Goal: Transaction & Acquisition: Obtain resource

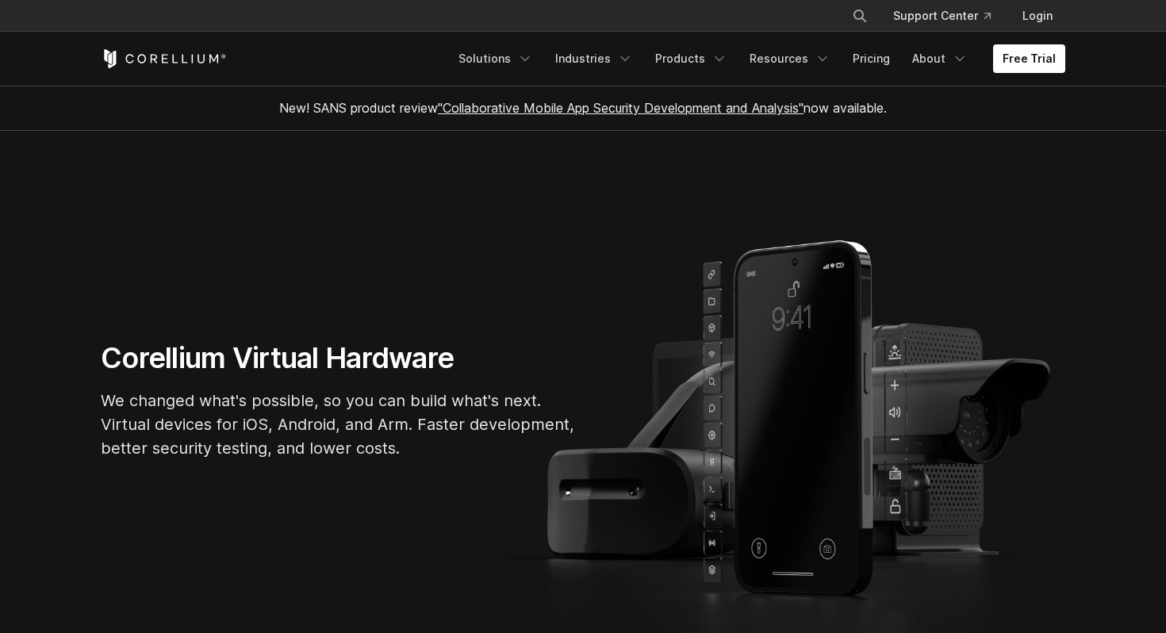
scroll to position [21, 0]
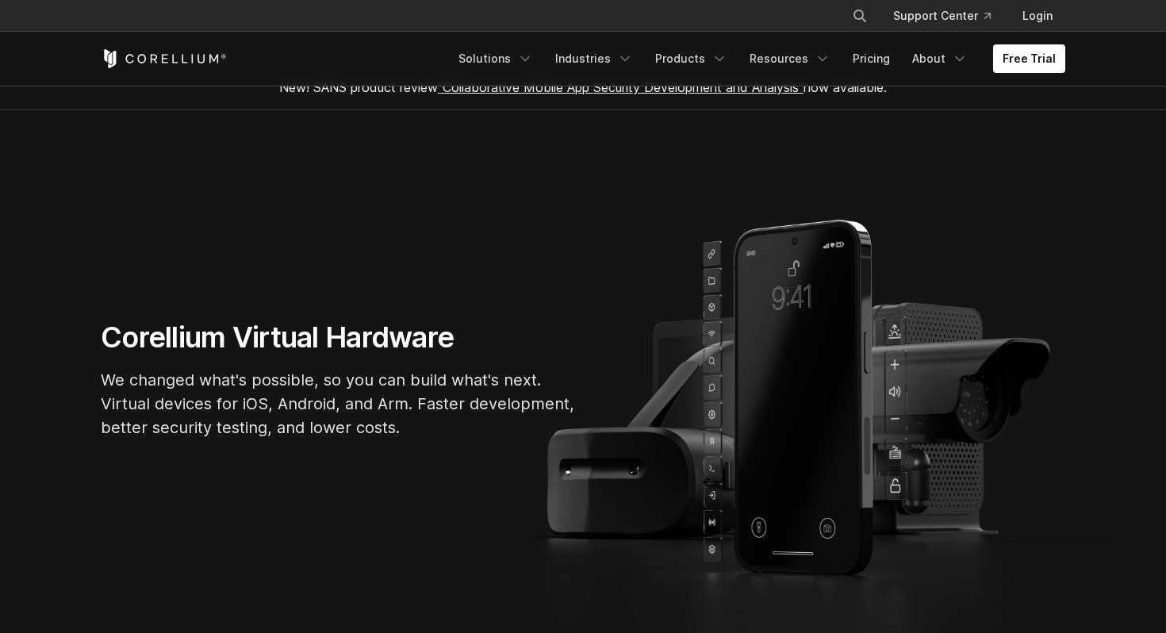
click at [633, 54] on icon "Navigation Menu" at bounding box center [625, 59] width 16 height 16
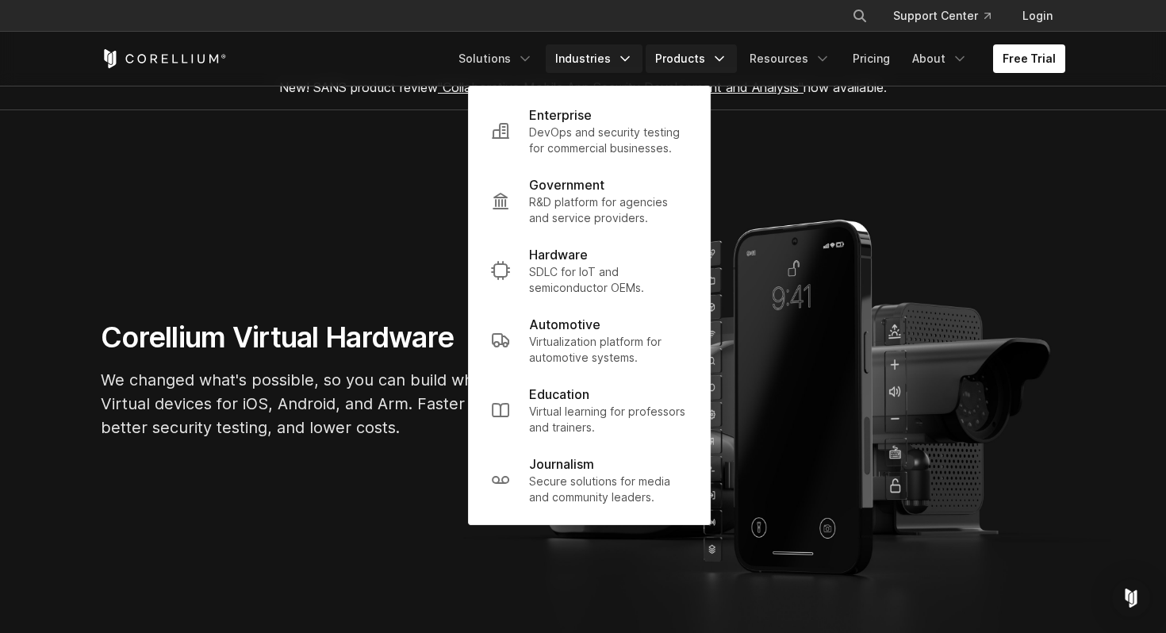
click at [725, 64] on icon "Navigation Menu" at bounding box center [720, 59] width 16 height 16
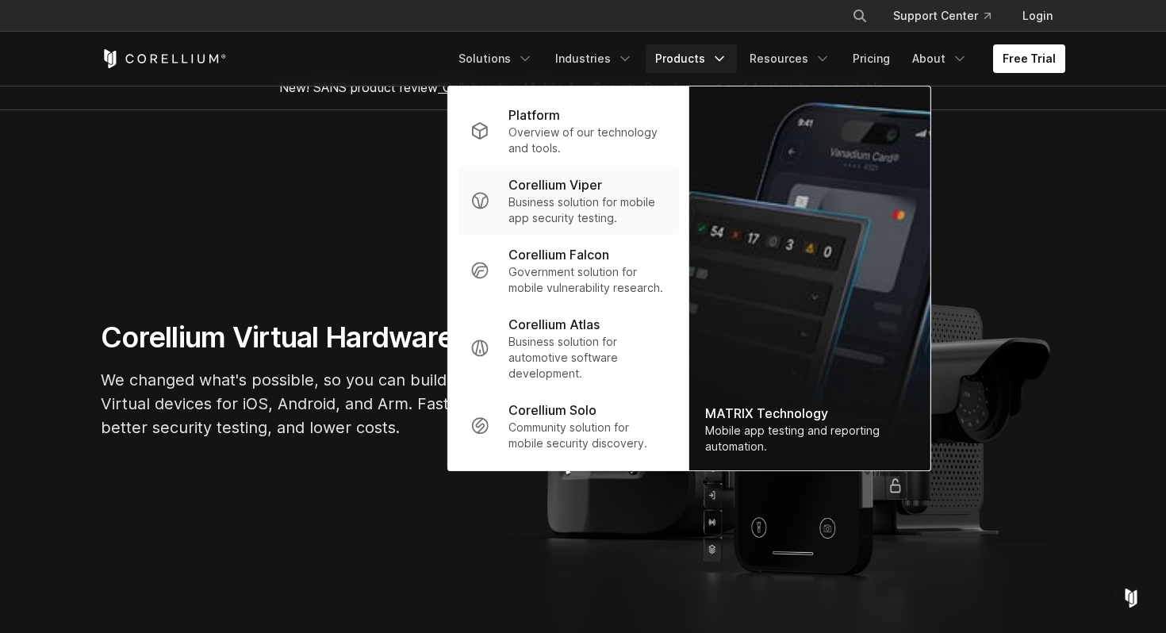
click at [586, 187] on p "Corellium Viper" at bounding box center [556, 184] width 94 height 19
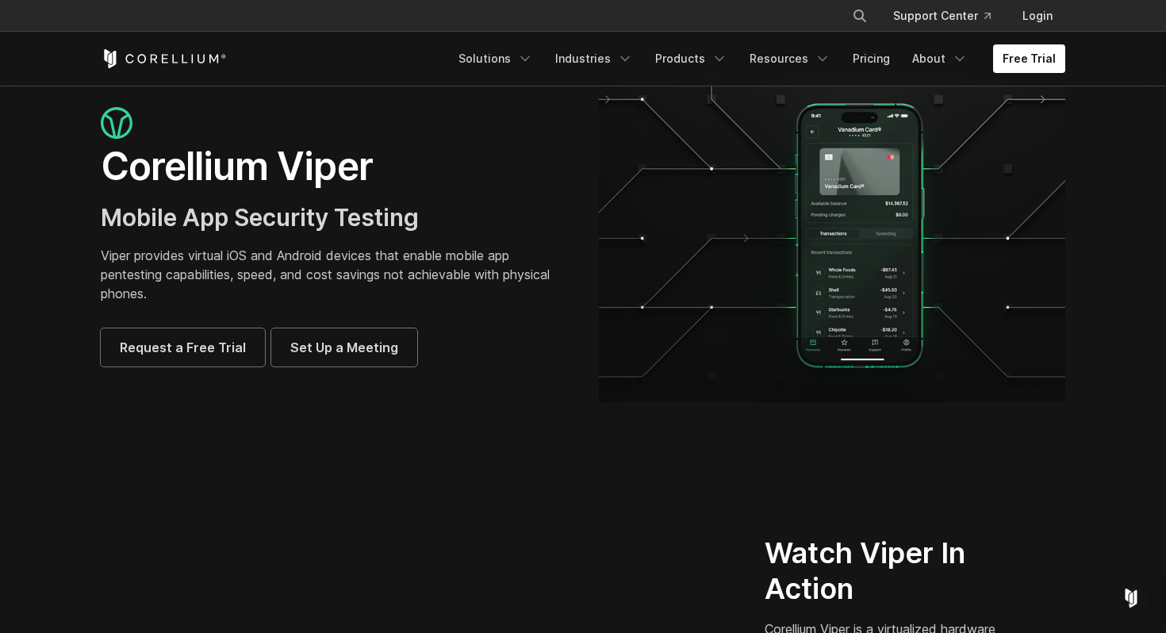
scroll to position [68, 0]
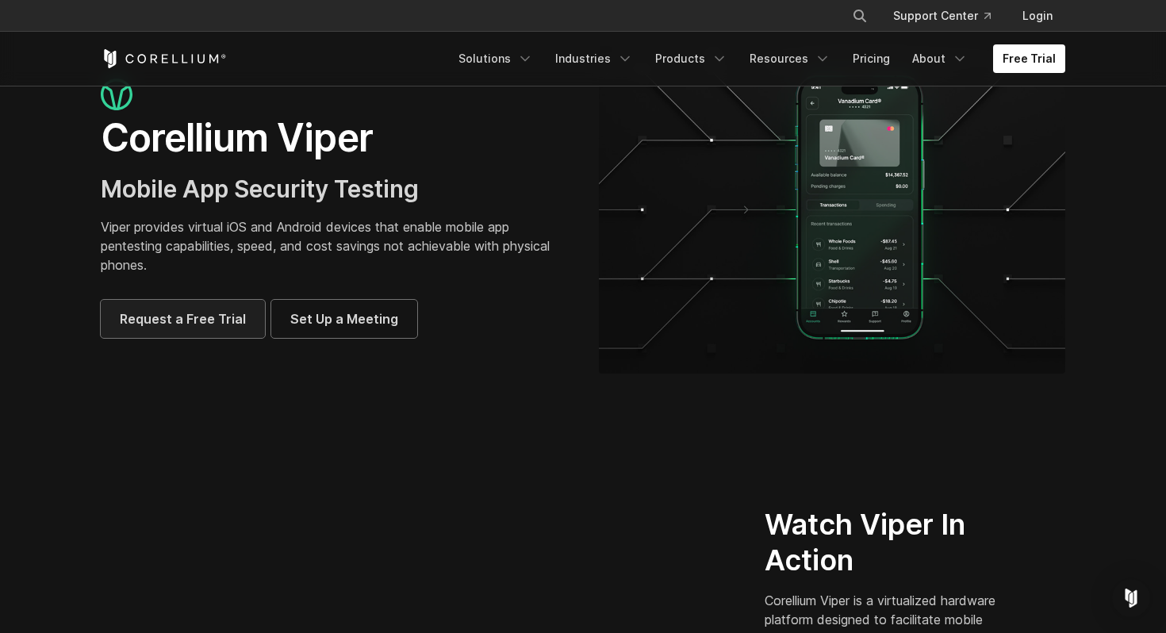
click at [171, 319] on span "Request a Free Trial" at bounding box center [183, 318] width 126 height 19
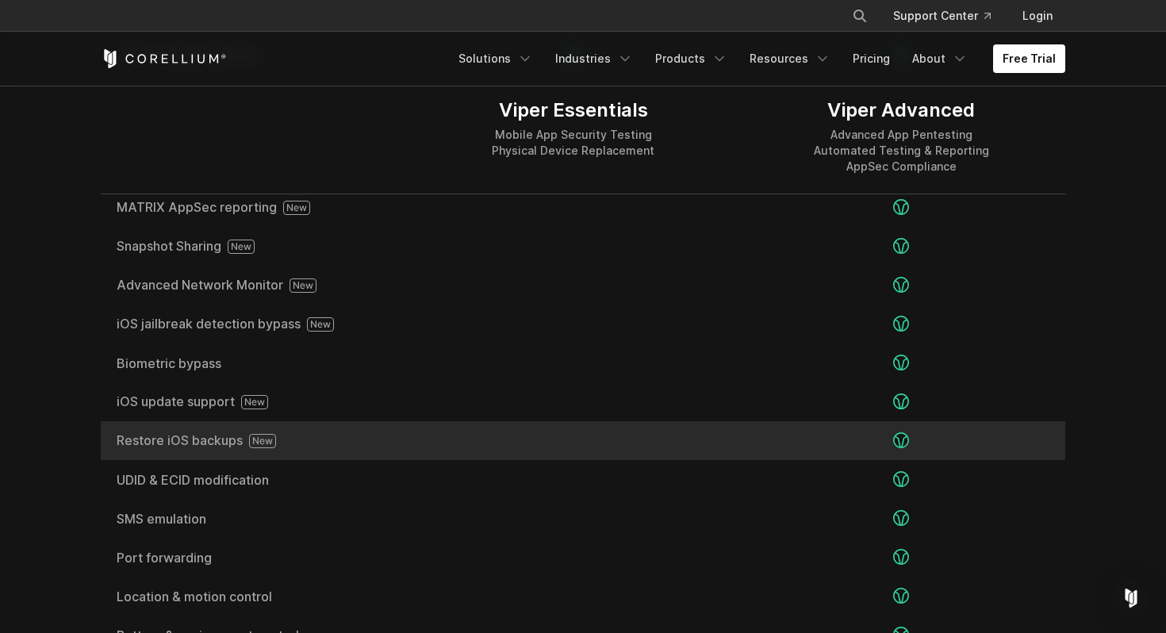
scroll to position [2764, 0]
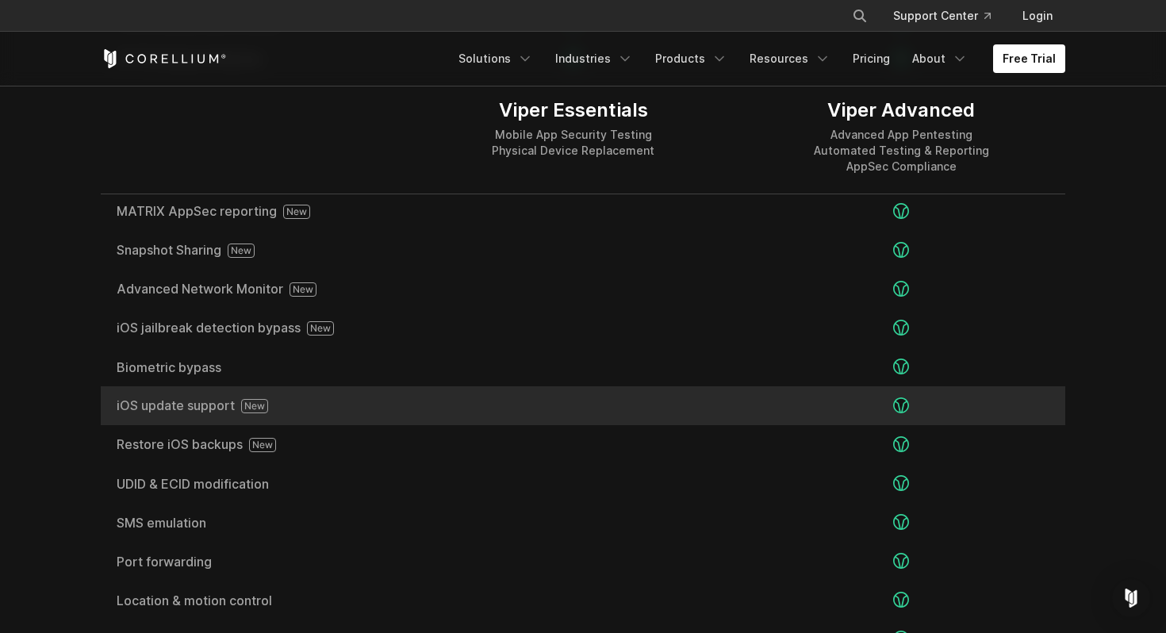
click at [351, 412] on span "iOS update support" at bounding box center [255, 406] width 277 height 14
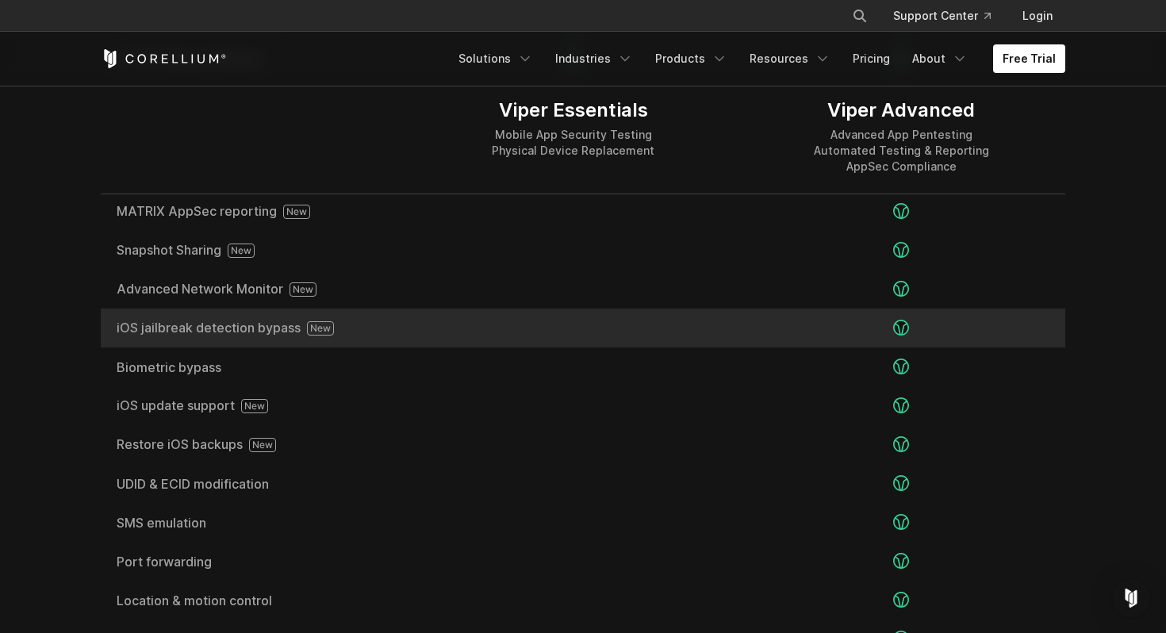
click at [182, 336] on div "iOS jailbreak detection bypass" at bounding box center [255, 328] width 309 height 39
click at [322, 324] on icon at bounding box center [320, 328] width 27 height 14
click at [252, 337] on div "iOS jailbreak detection bypass" at bounding box center [255, 328] width 309 height 39
click at [217, 330] on span "iOS jailbreak detection bypass" at bounding box center [255, 328] width 277 height 14
click at [171, 328] on span "iOS jailbreak detection bypass" at bounding box center [255, 328] width 277 height 14
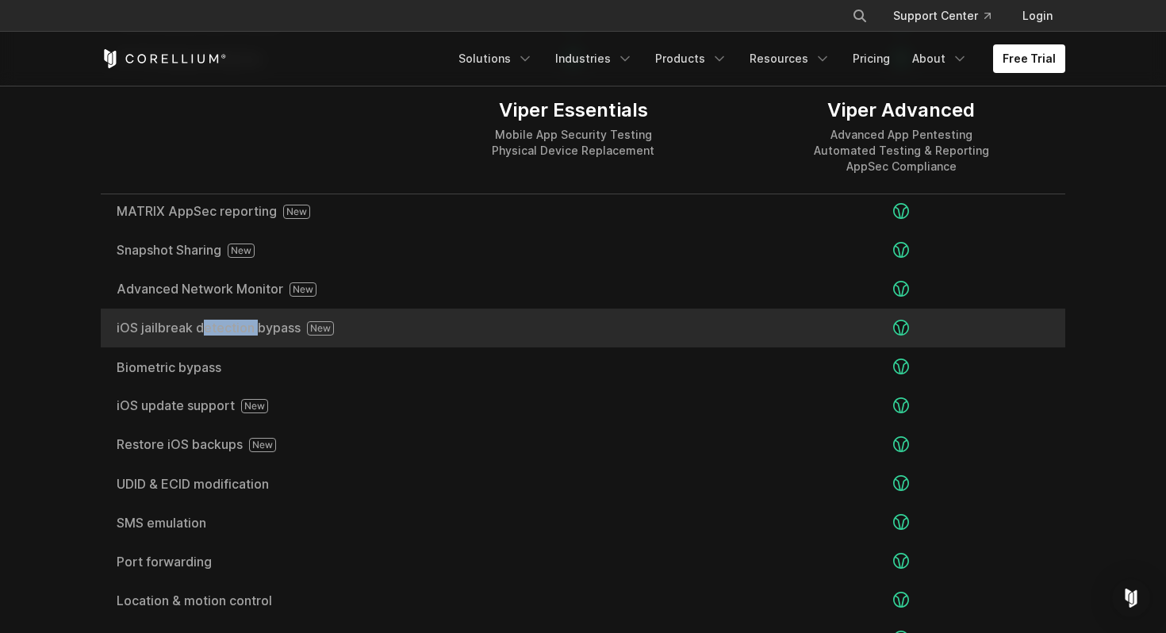
click at [171, 328] on span "iOS jailbreak detection bypass" at bounding box center [255, 328] width 277 height 14
click at [322, 319] on div "iOS jailbreak detection bypass" at bounding box center [255, 328] width 309 height 39
click at [163, 330] on span "iOS jailbreak detection bypass" at bounding box center [255, 328] width 277 height 14
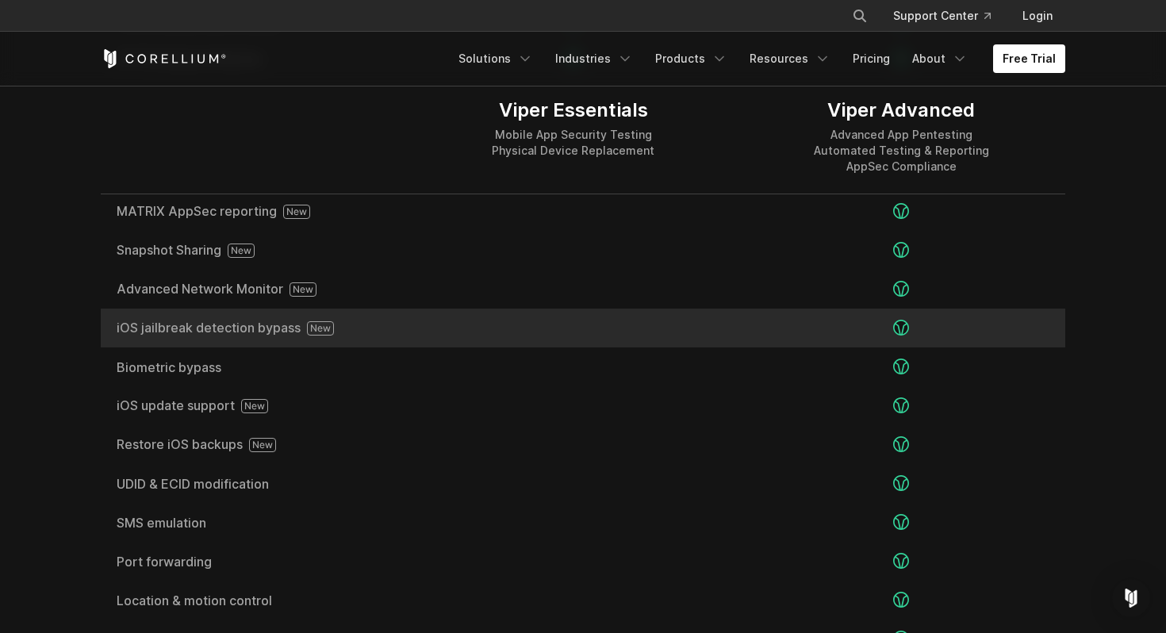
click at [126, 328] on span "iOS jailbreak detection bypass" at bounding box center [255, 328] width 277 height 14
click at [320, 326] on icon at bounding box center [321, 328] width 20 height 7
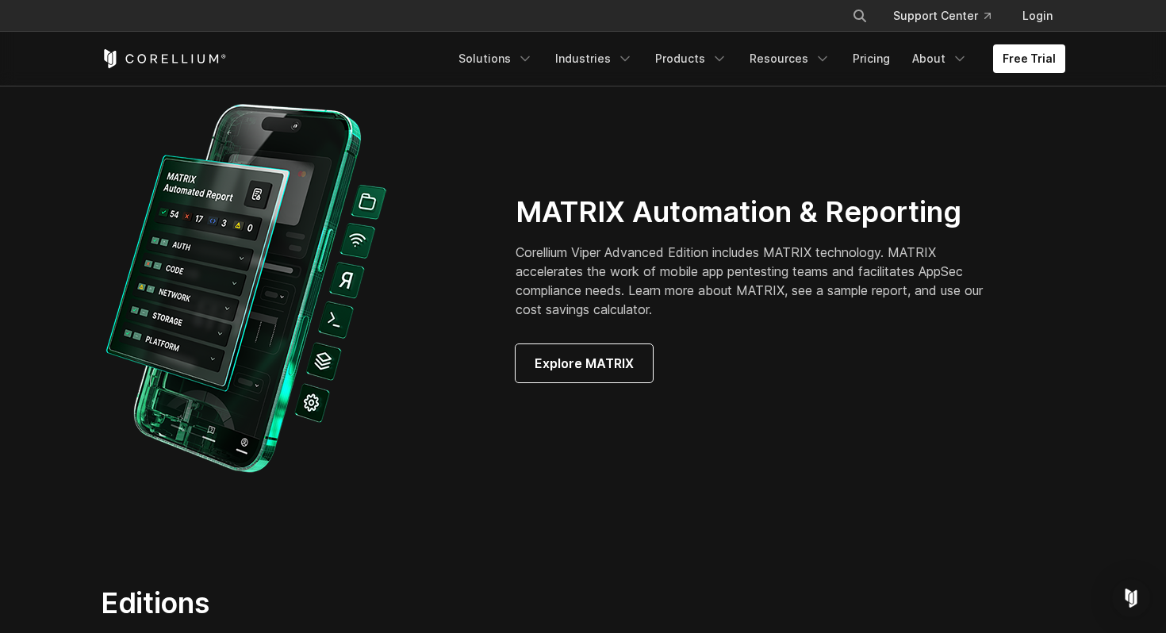
scroll to position [1417, 0]
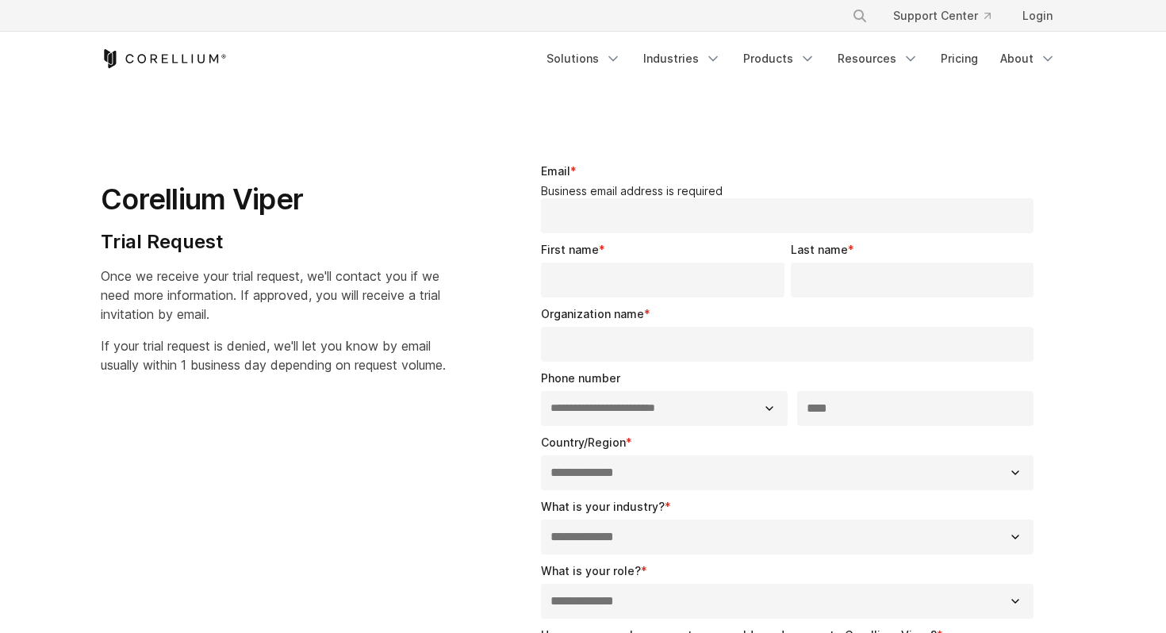
select select "**"
